Goal: Task Accomplishment & Management: Use online tool/utility

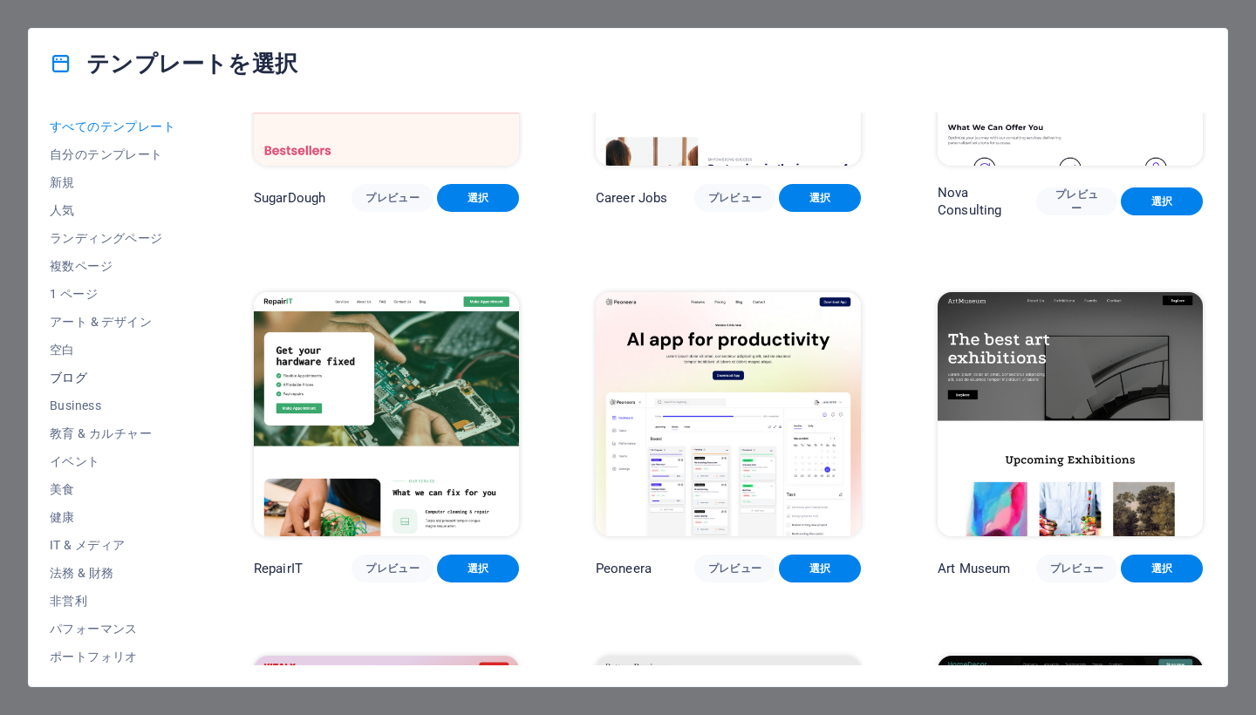
click at [79, 382] on span "ブログ" at bounding box center [113, 378] width 127 height 14
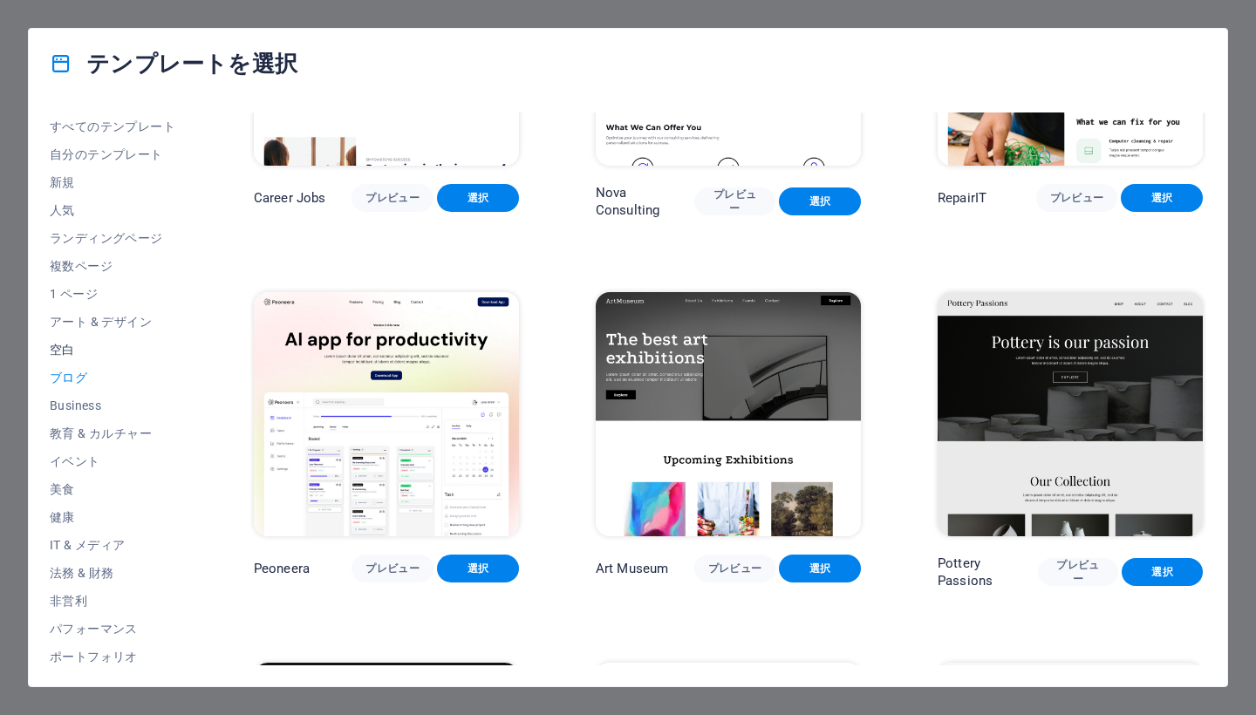
click at [65, 350] on span "空白" at bounding box center [113, 350] width 127 height 14
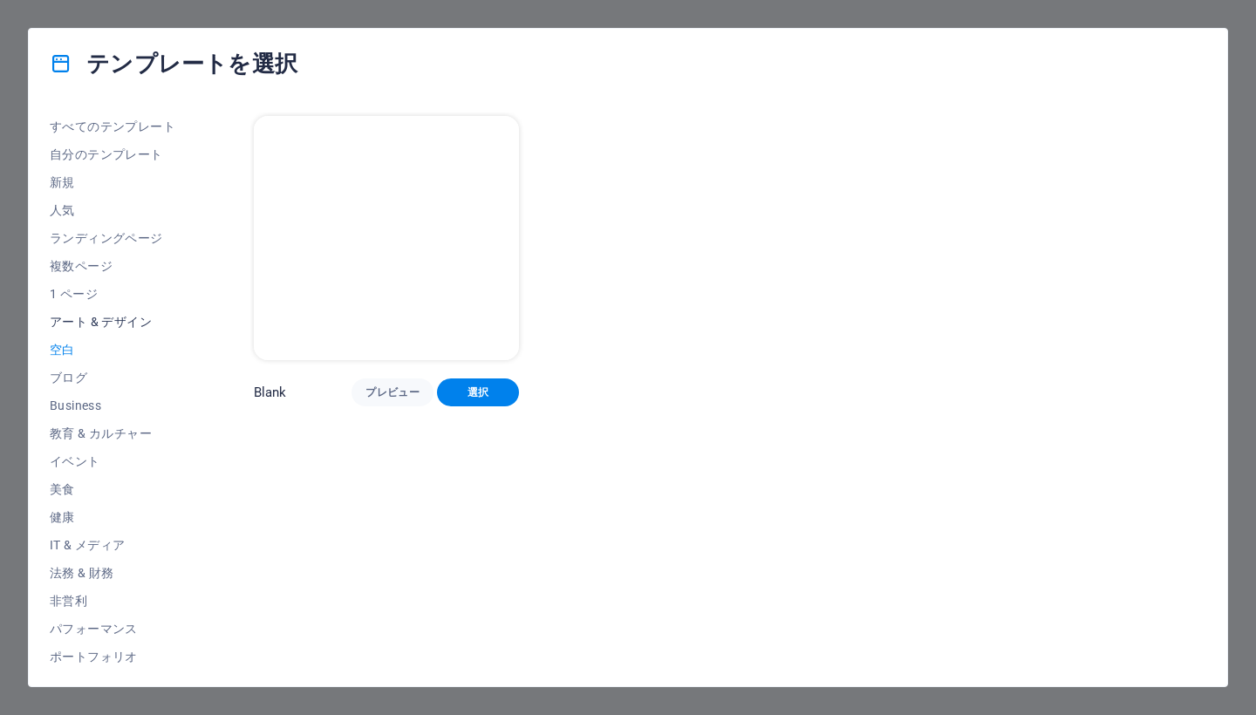
click at [85, 319] on span "アート & デザイン" at bounding box center [113, 322] width 127 height 14
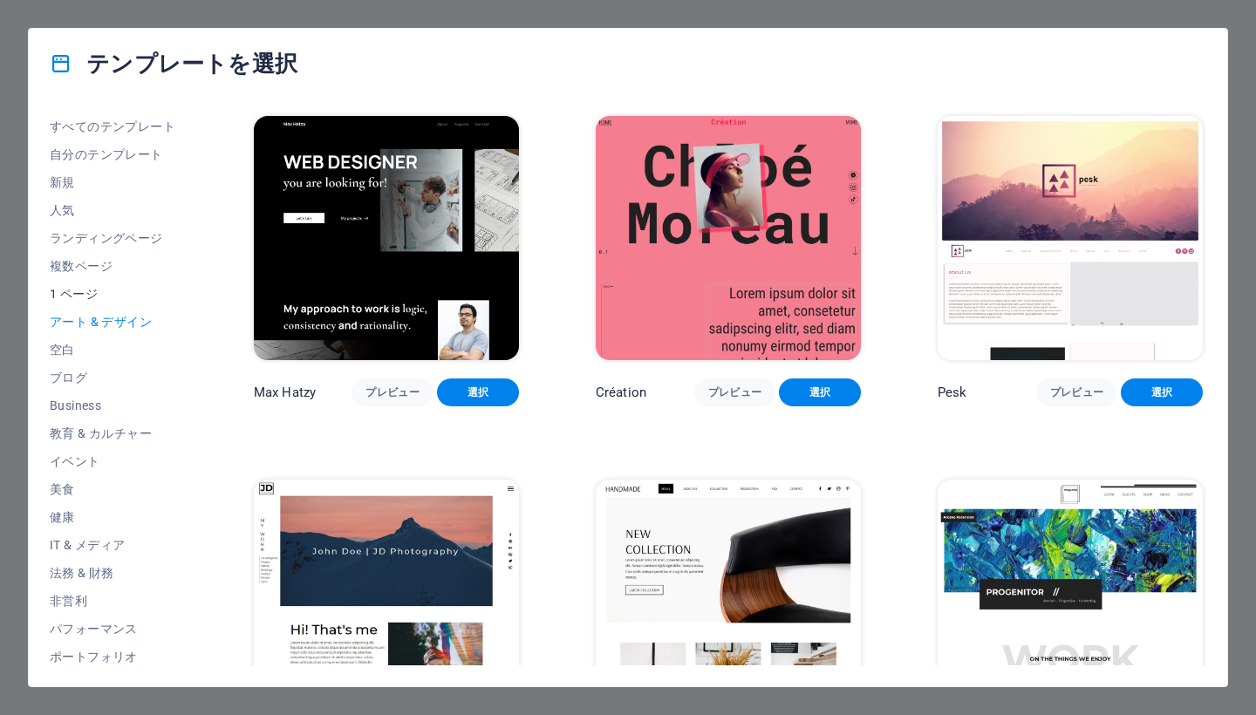
click at [87, 293] on span "1 ページ" at bounding box center [113, 294] width 127 height 14
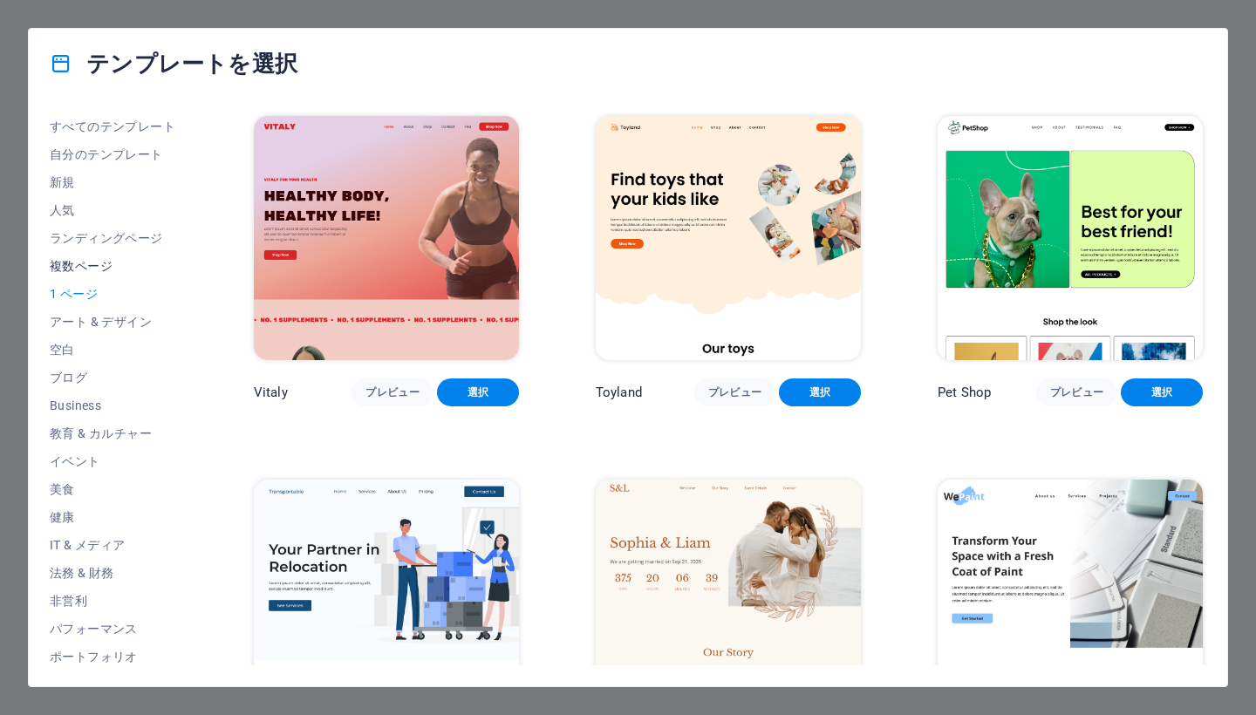
click at [96, 263] on span "複数ページ" at bounding box center [113, 266] width 127 height 14
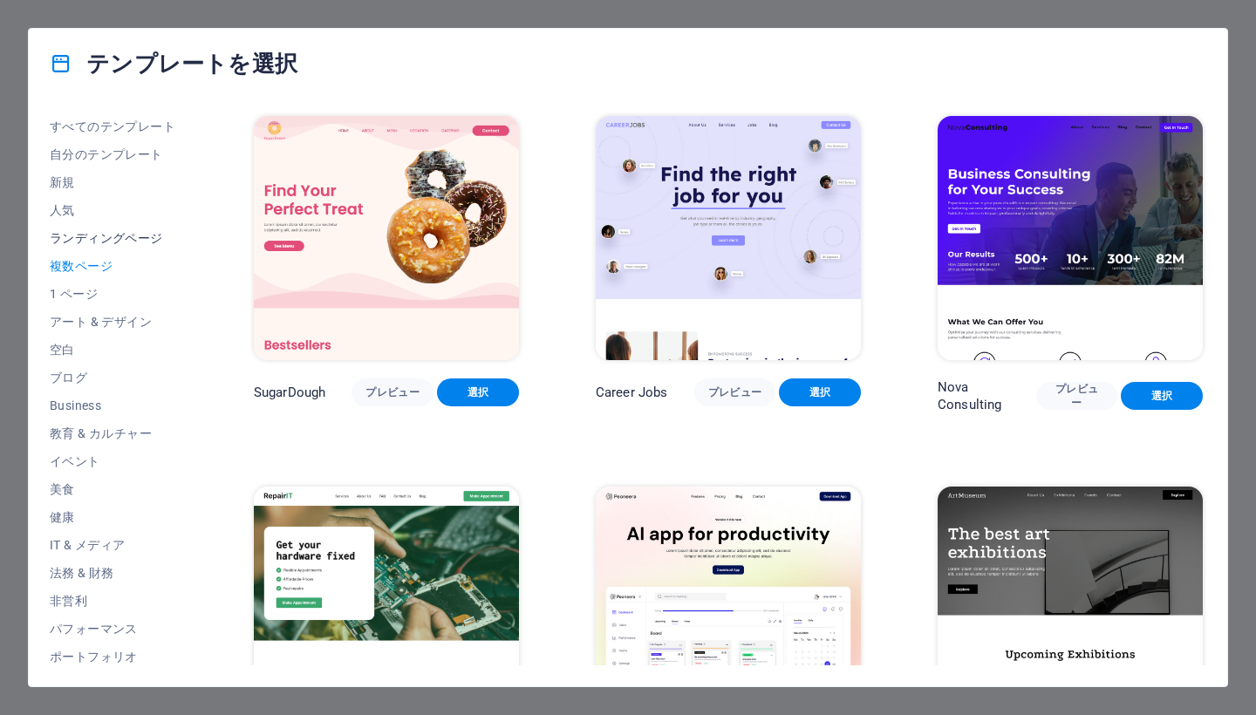
click at [115, 237] on span "ランディングページ" at bounding box center [113, 238] width 127 height 14
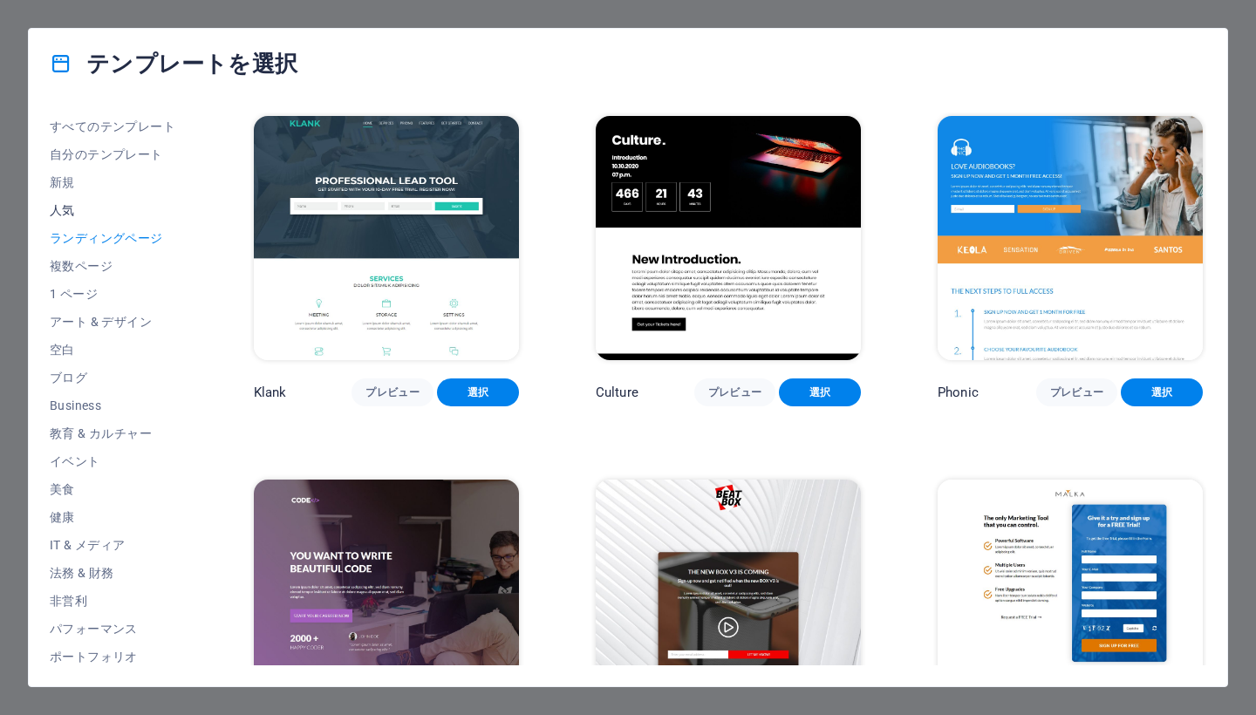
click at [71, 222] on button "人気" at bounding box center [113, 210] width 127 height 28
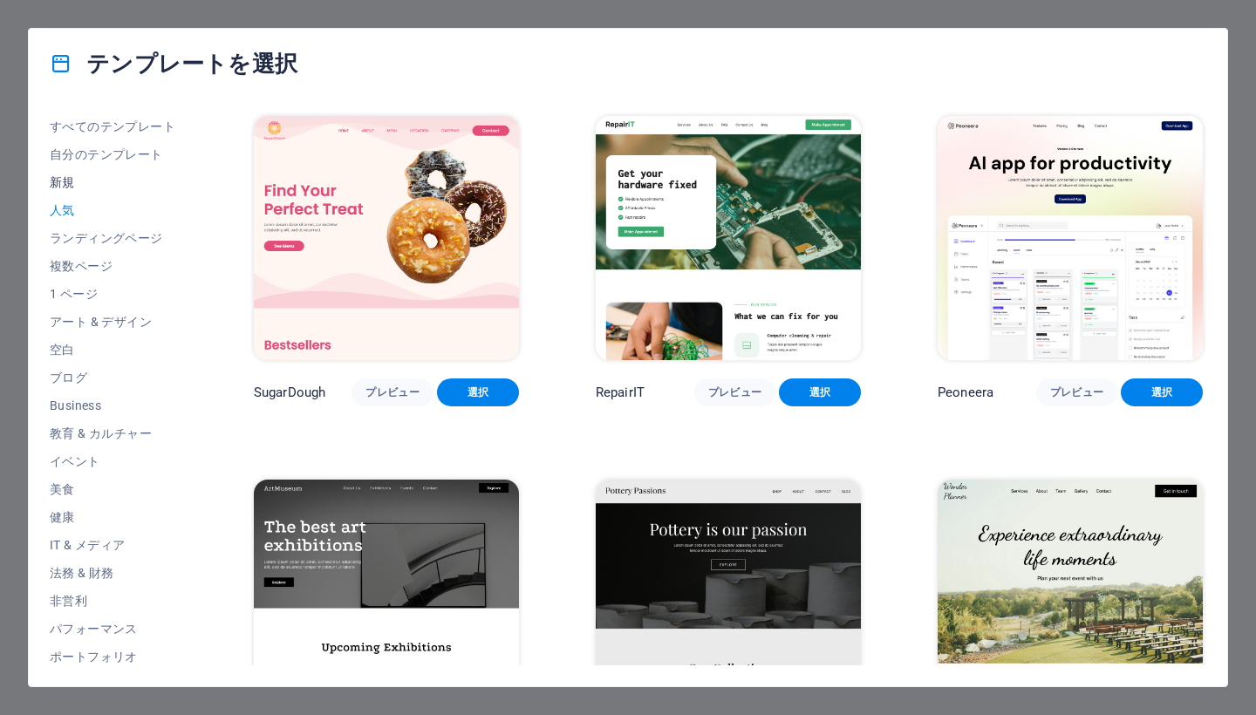
click at [72, 182] on span "新規" at bounding box center [113, 182] width 127 height 14
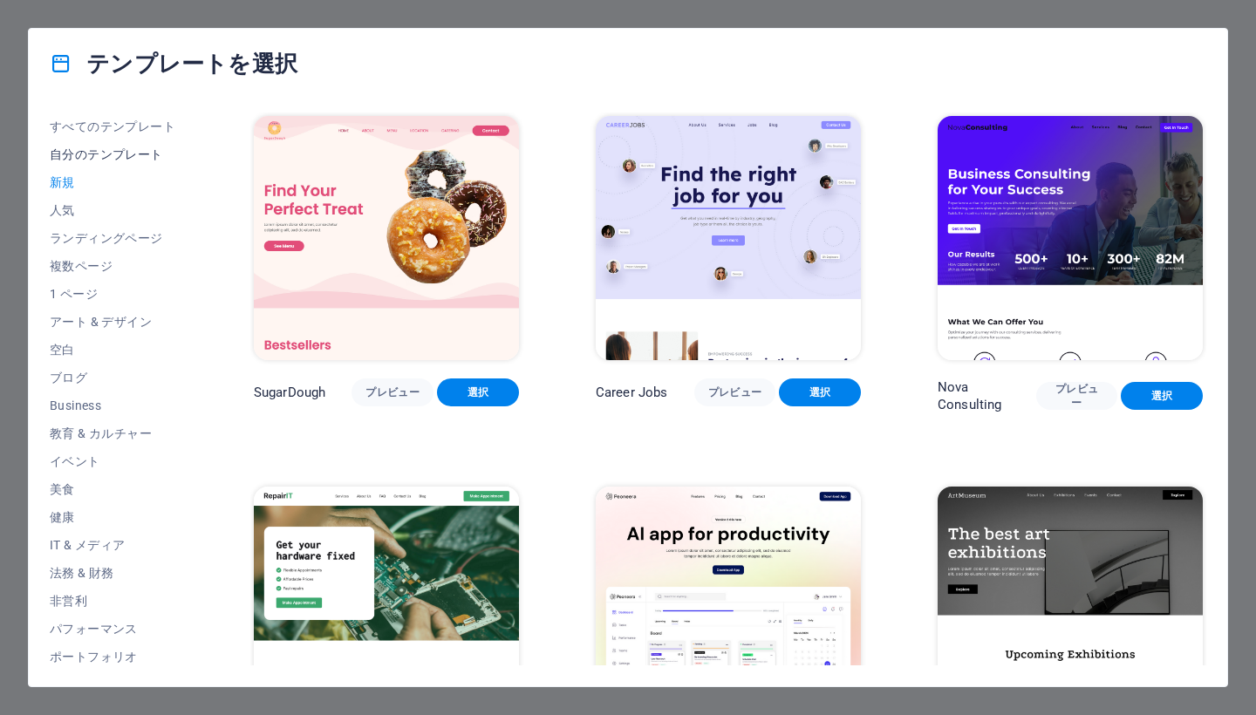
click at [101, 153] on span "自分のテンプレート" at bounding box center [113, 154] width 127 height 14
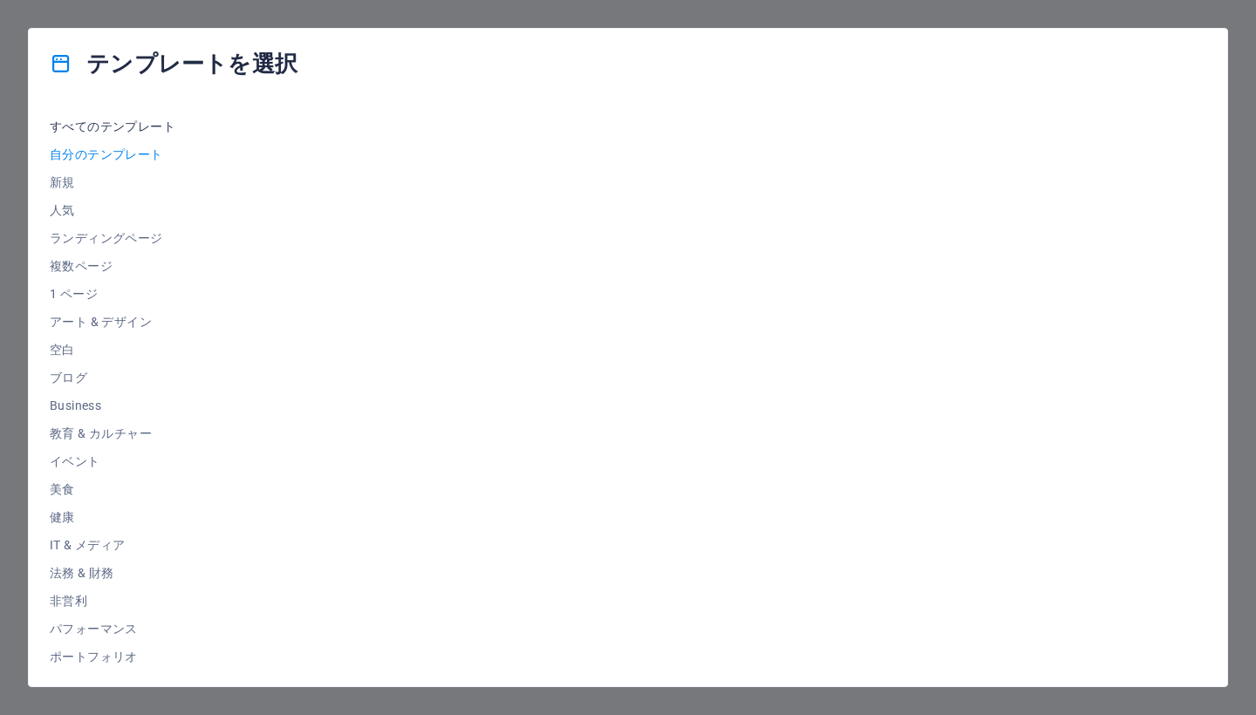
click at [120, 133] on span "すべてのテンプレート" at bounding box center [113, 127] width 127 height 14
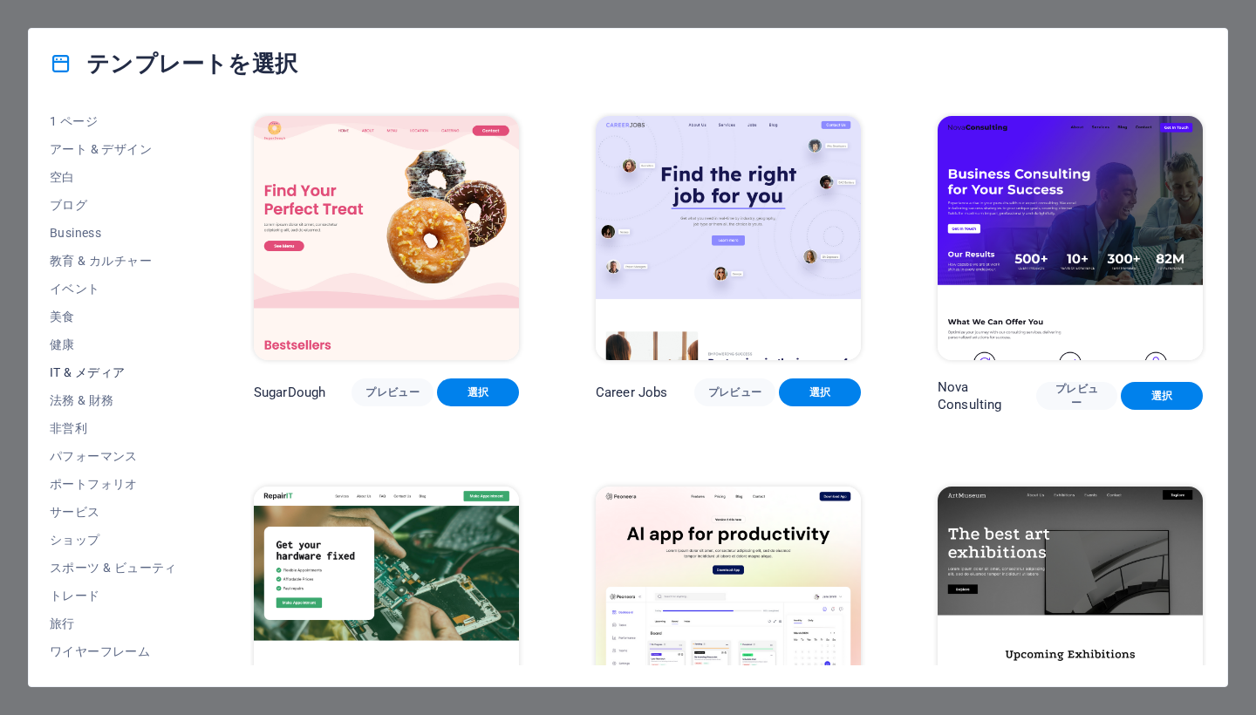
scroll to position [173, 0]
click at [85, 604] on button "トレード" at bounding box center [113, 596] width 127 height 28
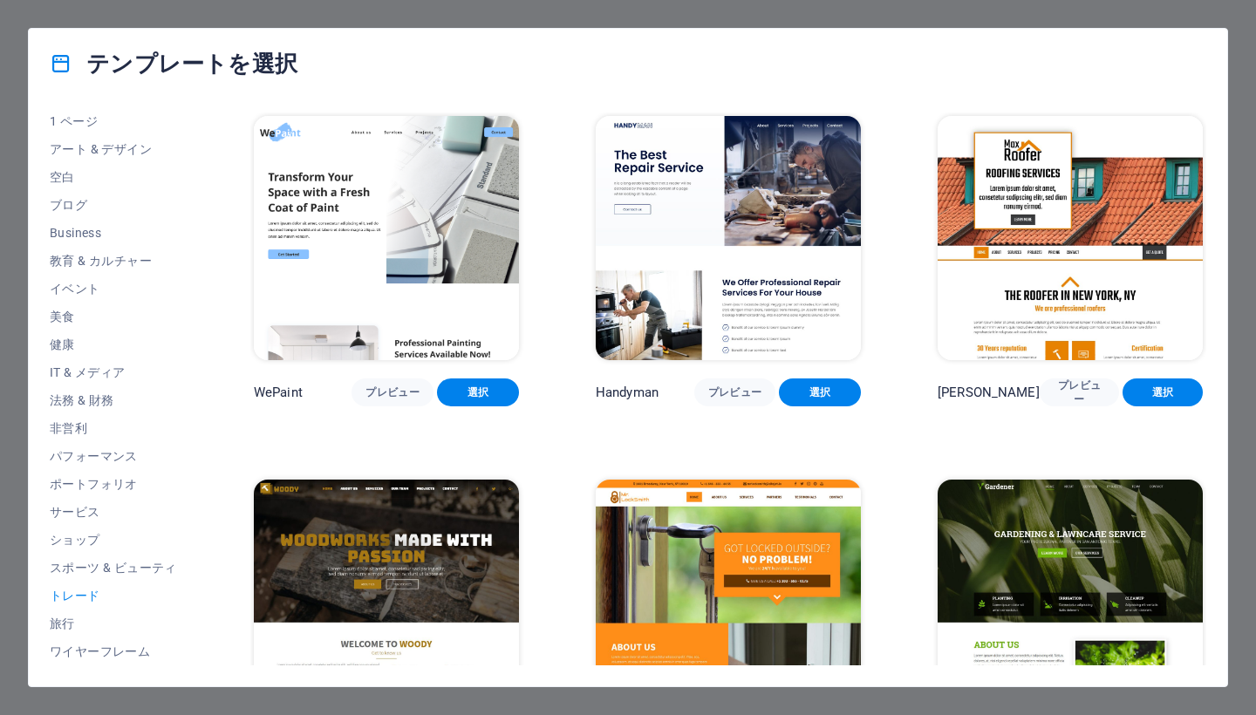
click at [85, 604] on button "トレード" at bounding box center [113, 596] width 127 height 28
click at [83, 603] on button "トレード" at bounding box center [113, 596] width 127 height 28
click at [48, 641] on div "すべてのテンプレート 自分のテンプレート 新規 人気 ランディングページ 複数ページ 1 ページ アート & デザイン 空白 ブログ Business 教育 …" at bounding box center [628, 393] width 1199 height 588
click at [65, 626] on span "旅行" at bounding box center [113, 624] width 127 height 14
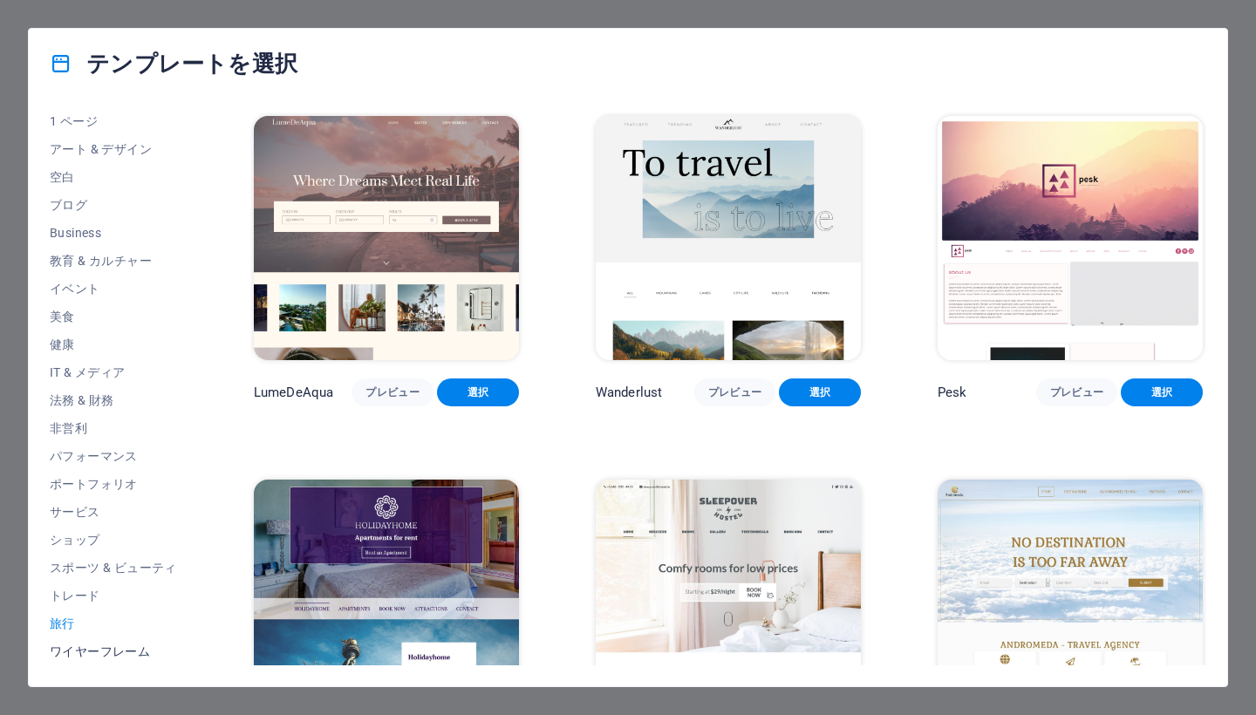
click at [65, 652] on span "ワイヤーフレーム" at bounding box center [113, 652] width 127 height 14
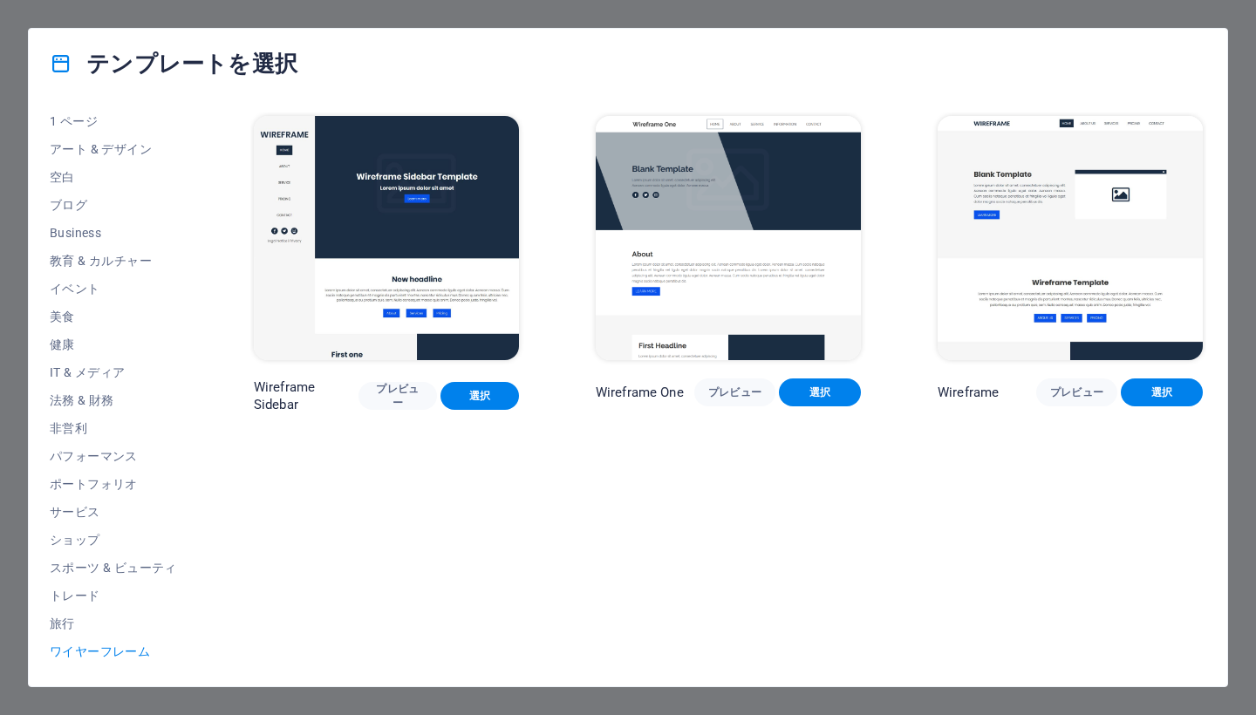
click at [735, 29] on div "テンプレートを選択" at bounding box center [628, 64] width 1199 height 70
click at [746, 17] on div "テンプレートを選択 すべてのテンプレート 自分のテンプレート 新規 人気 ランディングページ 複数ページ 1 ページ アート & デザイン 空白 ブログ Bu…" at bounding box center [628, 357] width 1256 height 715
